Goal: Task Accomplishment & Management: Manage account settings

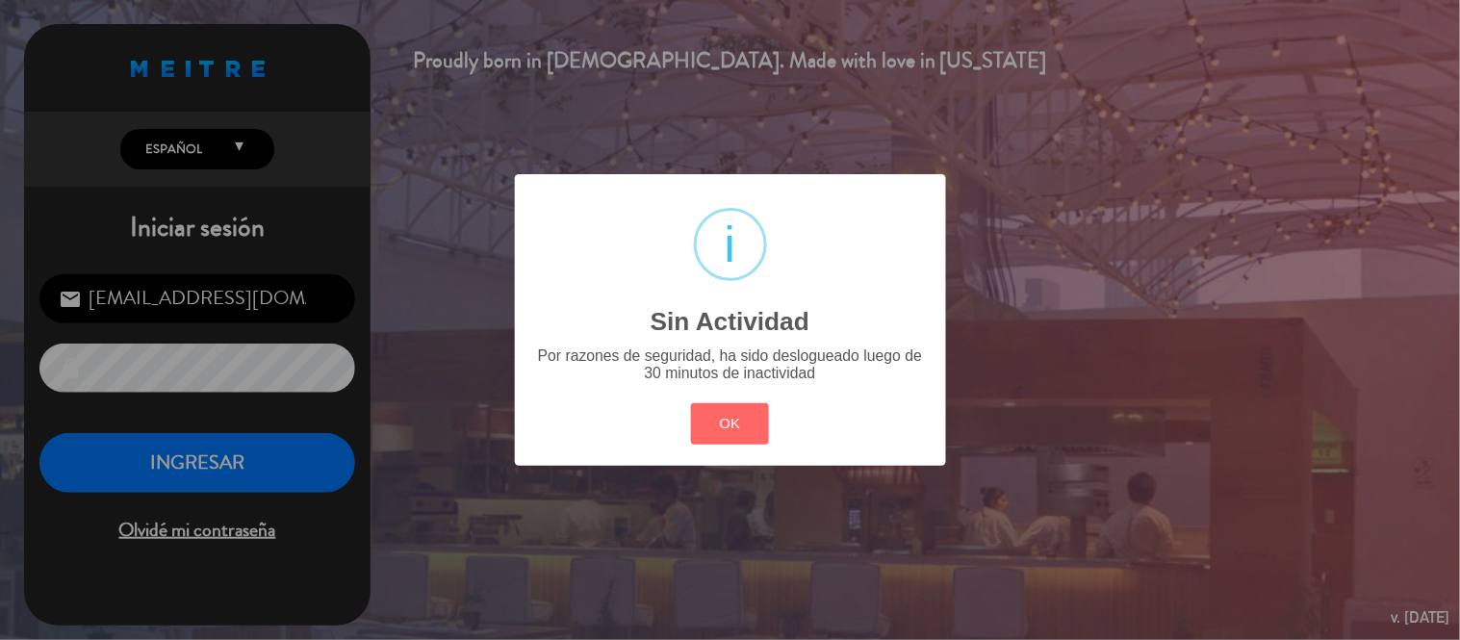
drag, startPoint x: 0, startPoint y: 0, endPoint x: 743, endPoint y: 426, distance: 856.7
click at [746, 428] on button "OK" at bounding box center [730, 423] width 78 height 41
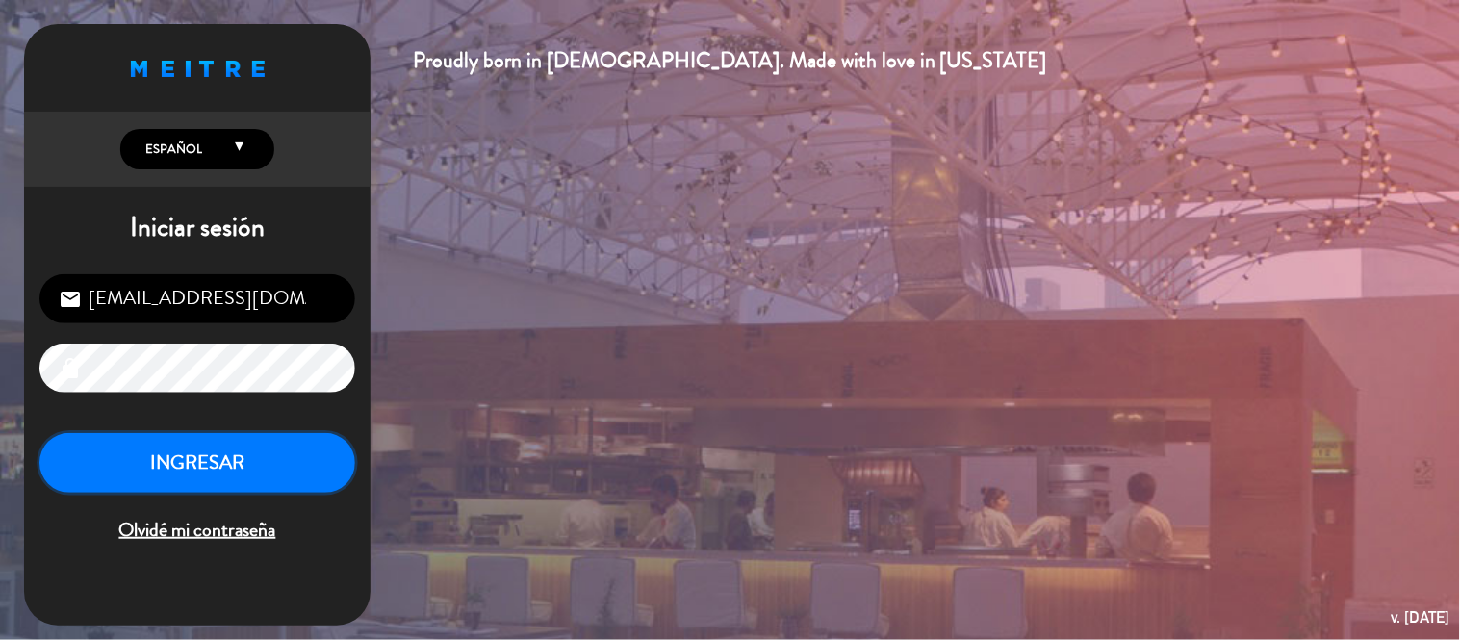
click at [295, 447] on button "INGRESAR" at bounding box center [197, 463] width 316 height 61
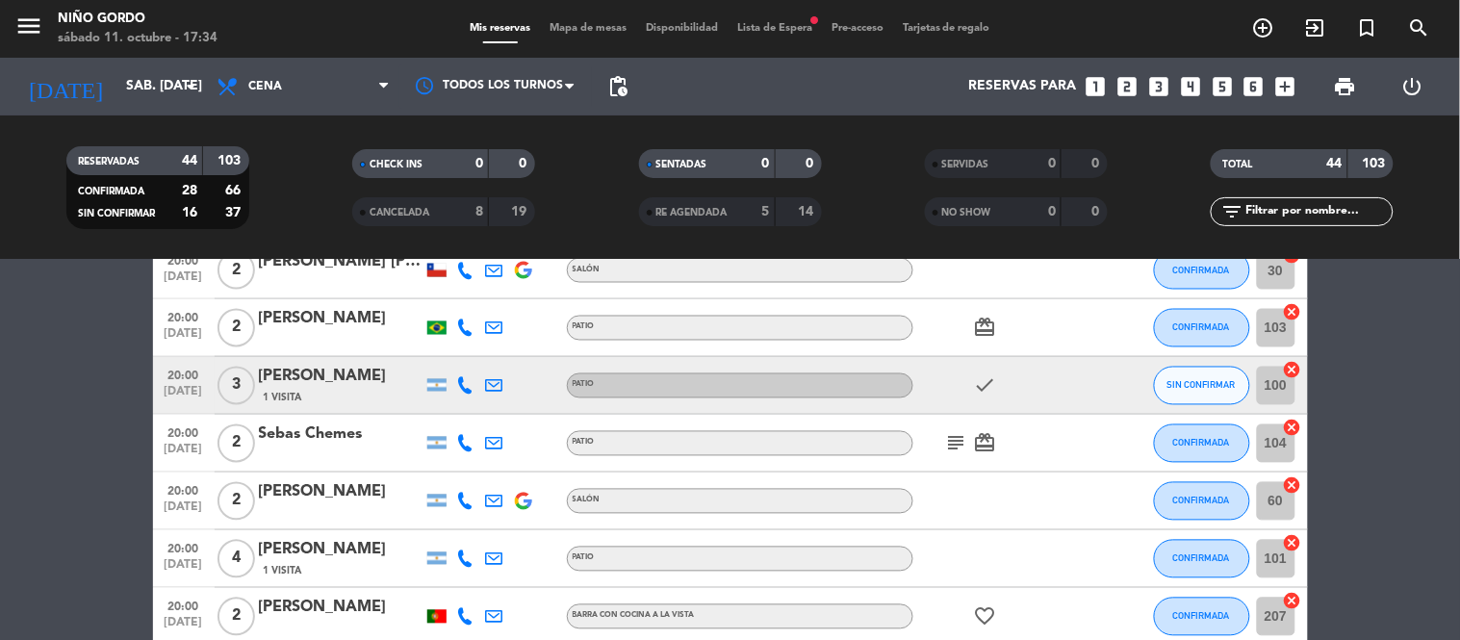
scroll to position [927, 0]
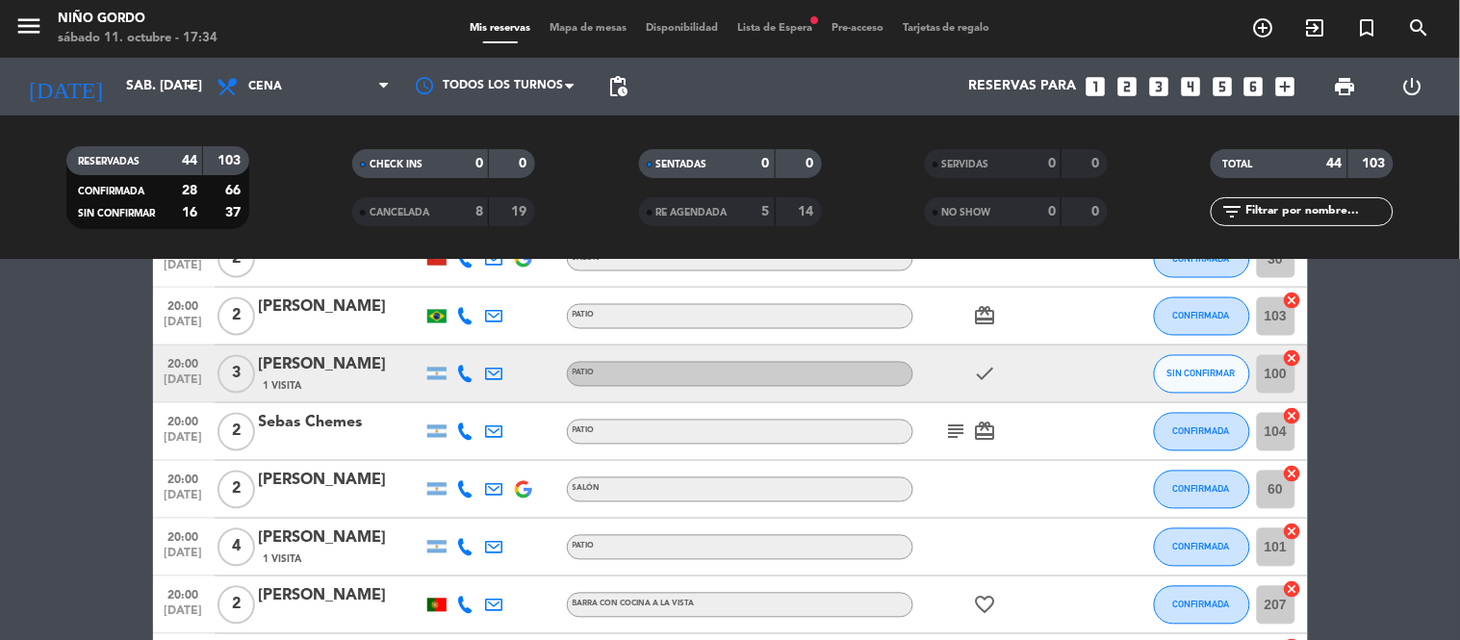
click at [465, 424] on icon at bounding box center [465, 432] width 17 height 17
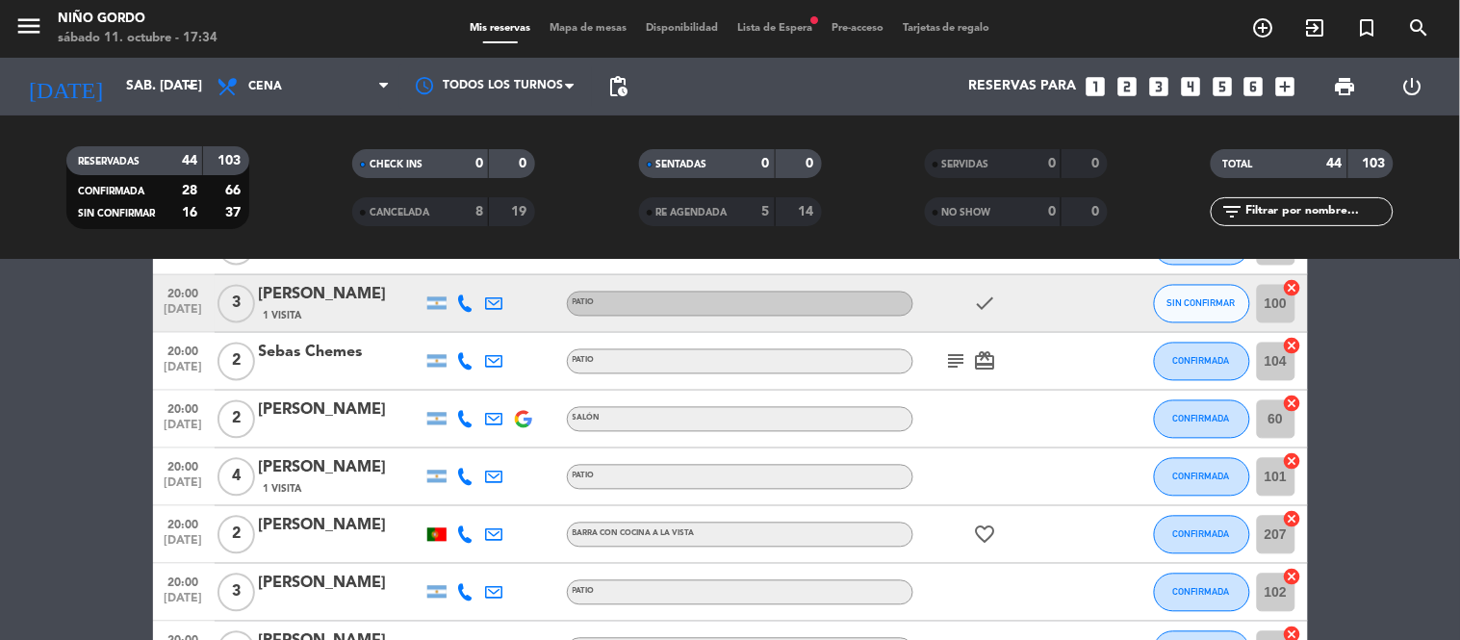
scroll to position [1034, 0]
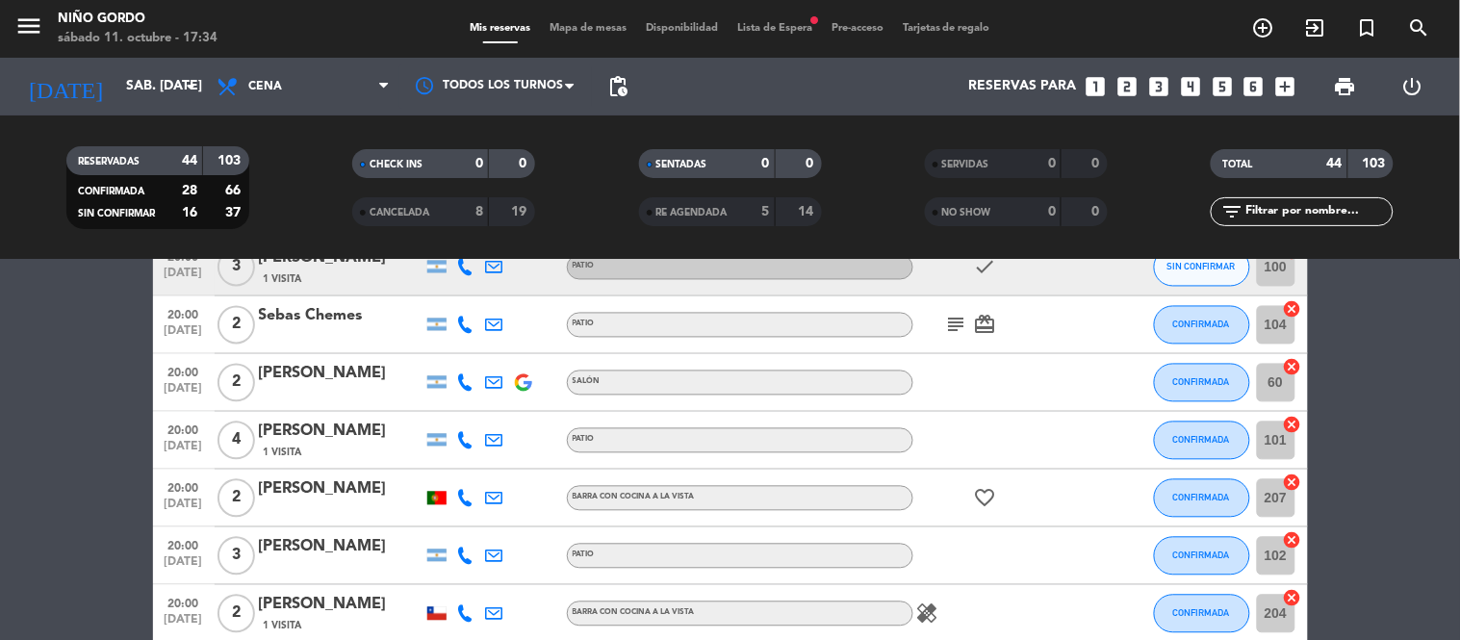
click at [463, 491] on icon at bounding box center [465, 498] width 17 height 17
click at [22, 457] on bookings-row "20:00 [DATE] 2 [PERSON_NAME] SALÓN CONFIRMADA 90 cancel 20:00 [DATE] 2 [PERSON_…" at bounding box center [730, 599] width 1460 height 2568
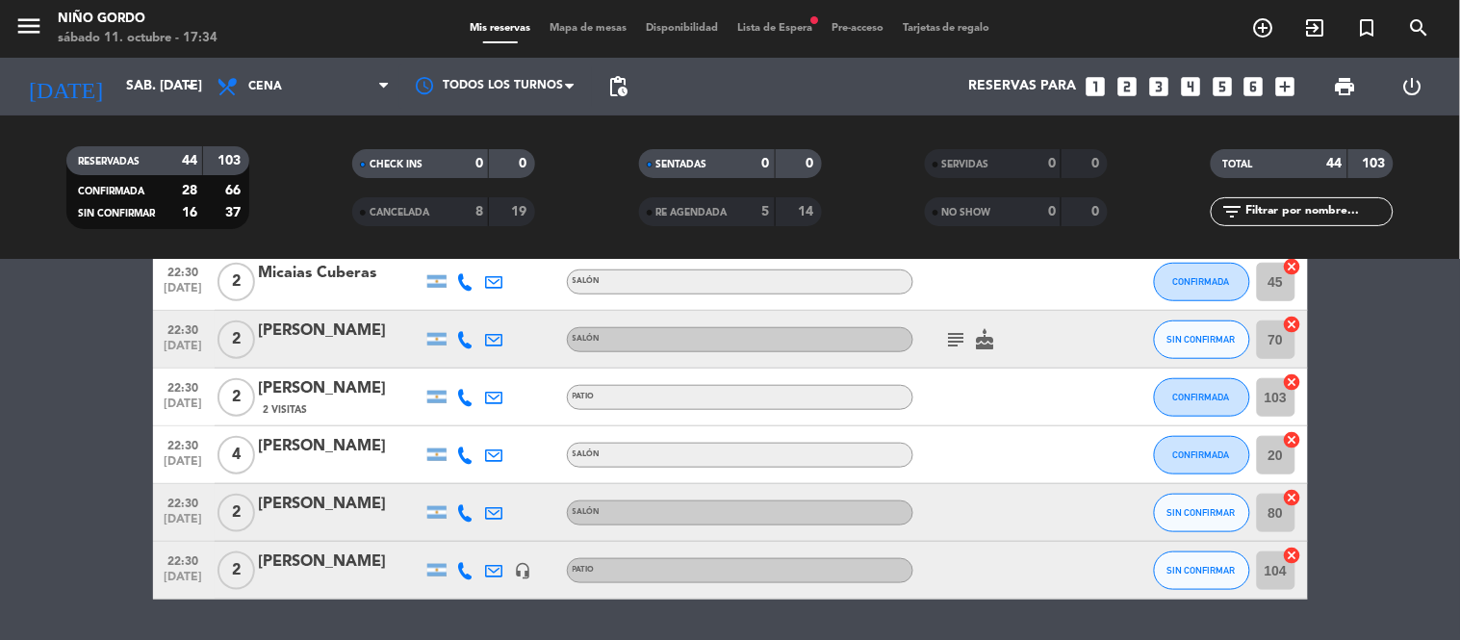
scroll to position [2352, 0]
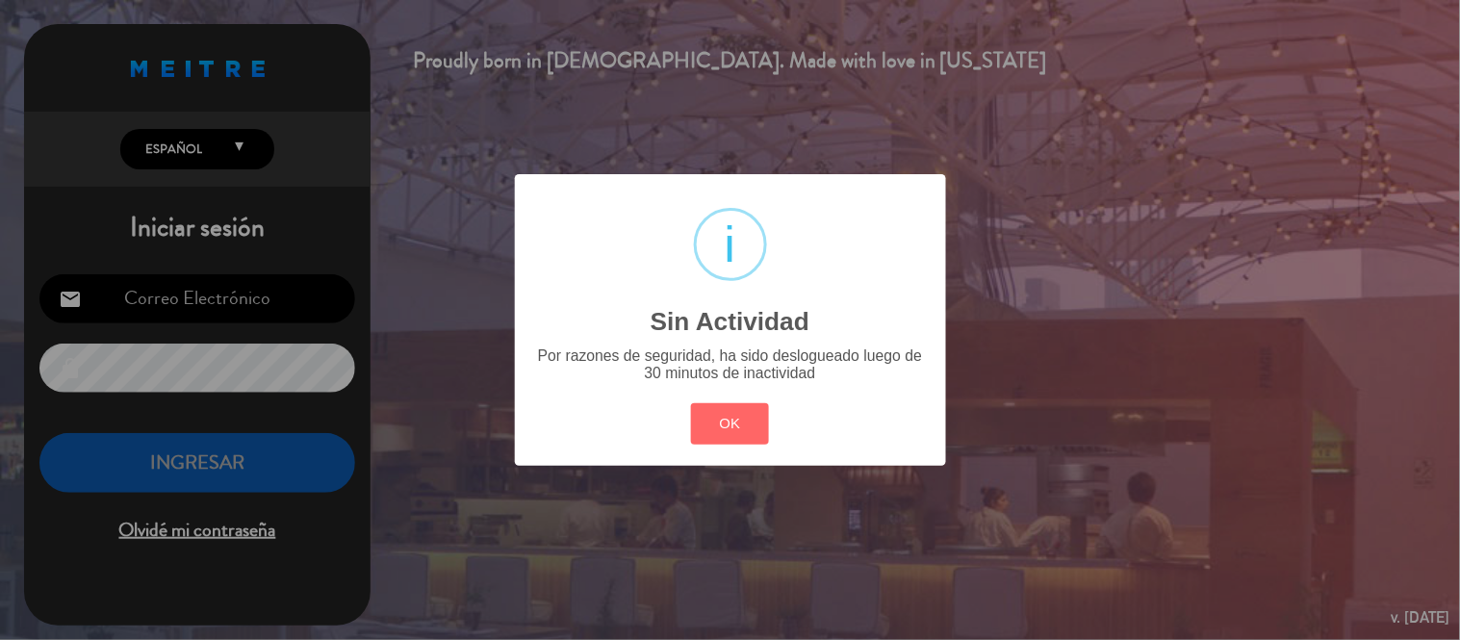
type input "[EMAIL_ADDRESS][DOMAIN_NAME]"
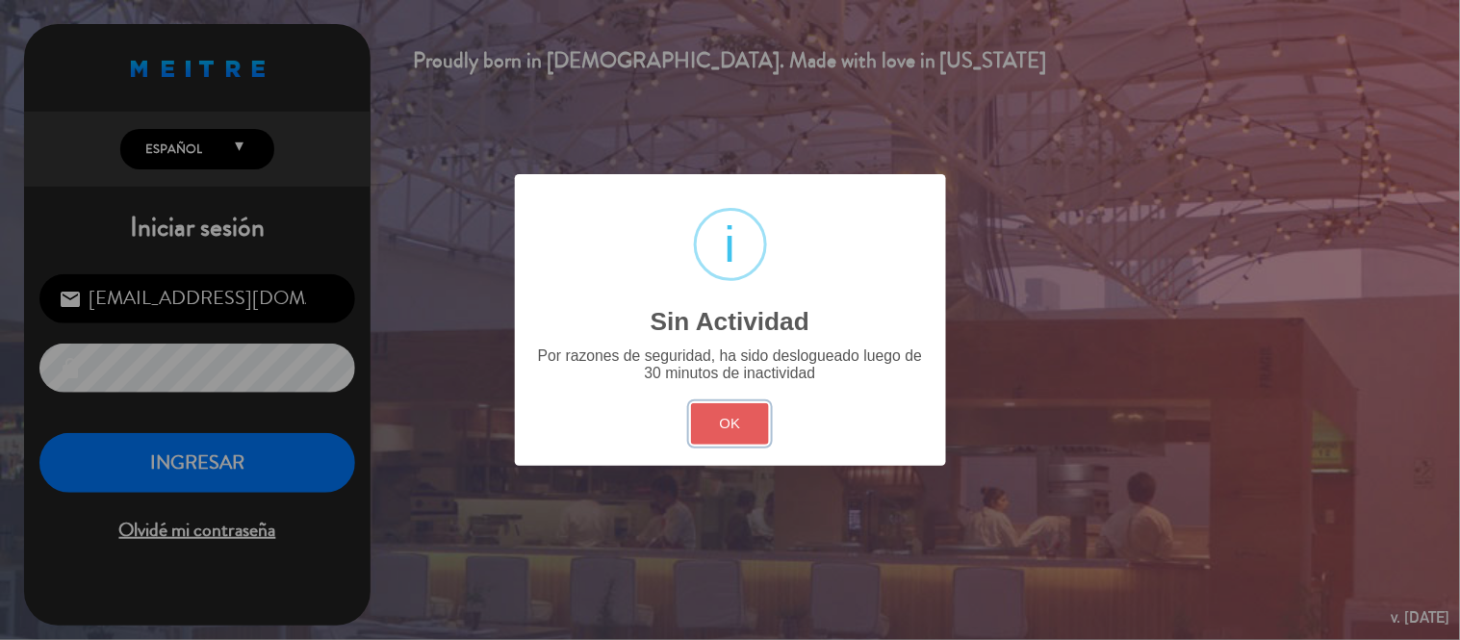
click at [741, 427] on button "OK" at bounding box center [730, 423] width 78 height 41
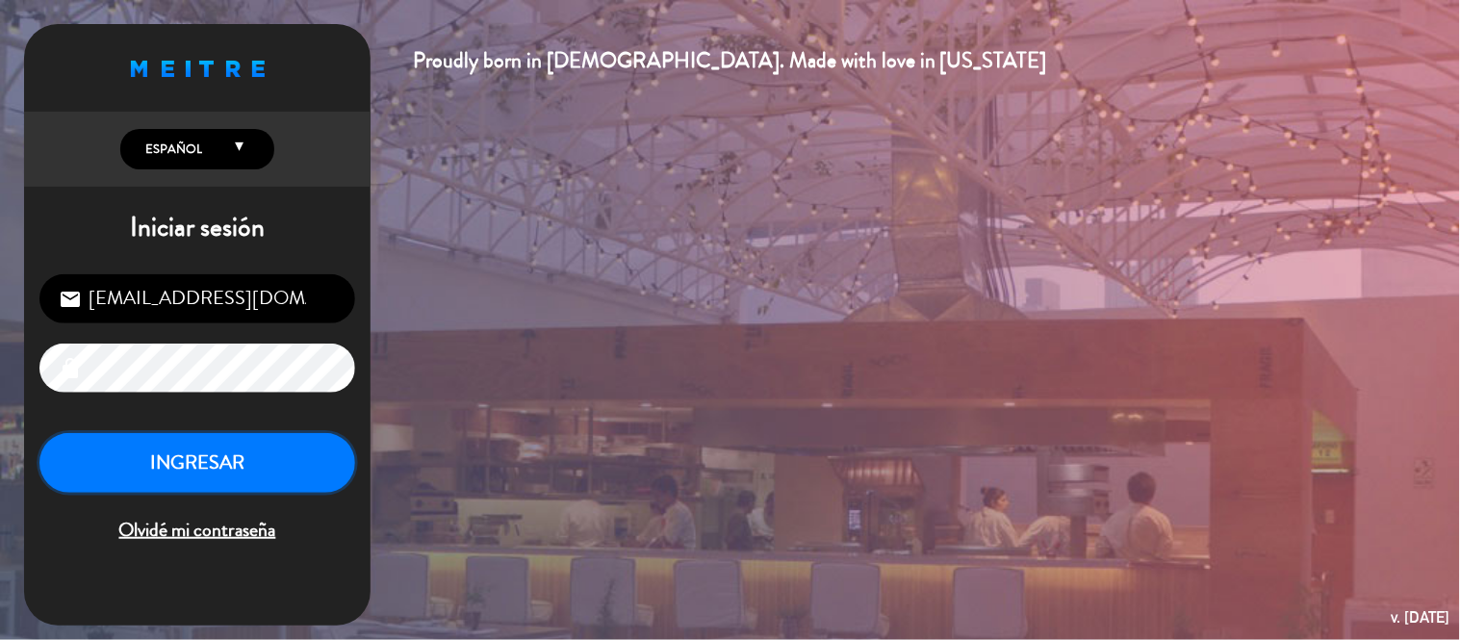
drag, startPoint x: 318, startPoint y: 473, endPoint x: 425, endPoint y: 380, distance: 142.0
click at [311, 470] on button "INGRESAR" at bounding box center [197, 463] width 316 height 61
